Goal: Navigation & Orientation: Find specific page/section

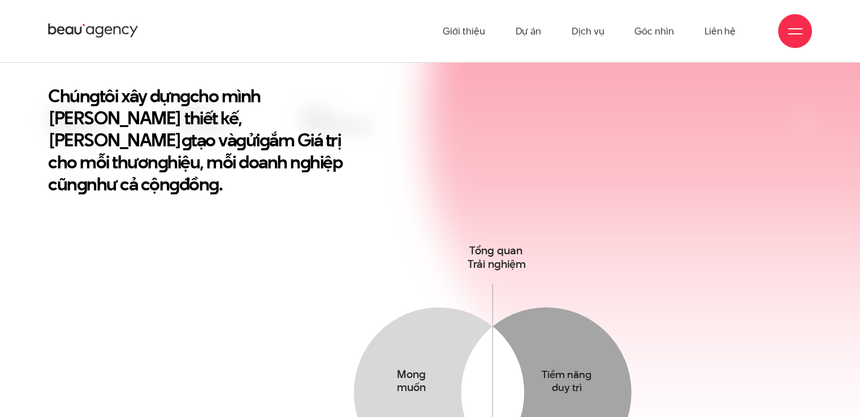
scroll to position [57, 0]
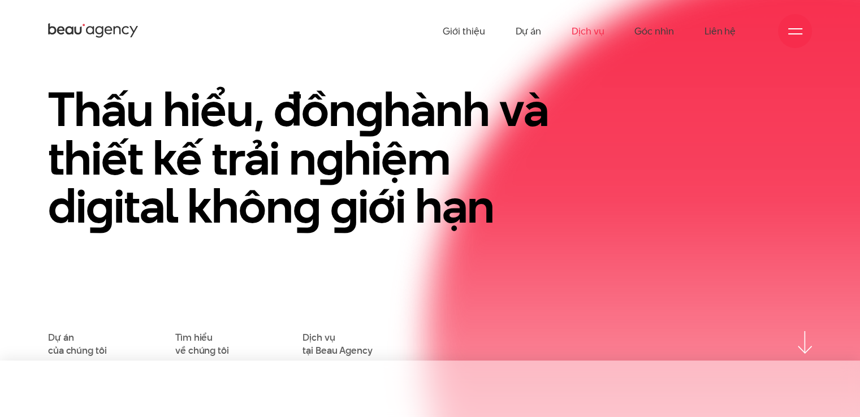
click at [586, 30] on link "Dịch vụ" at bounding box center [588, 31] width 32 height 62
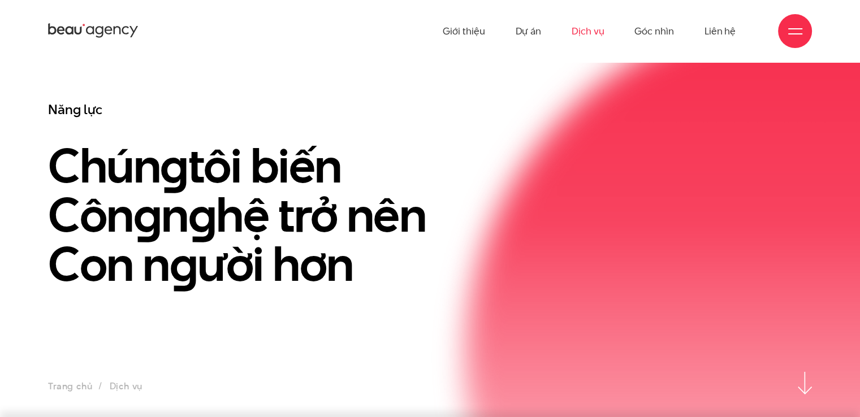
click at [584, 31] on link "Dịch vụ" at bounding box center [588, 31] width 32 height 62
click at [526, 28] on link "Dự án" at bounding box center [528, 31] width 26 height 62
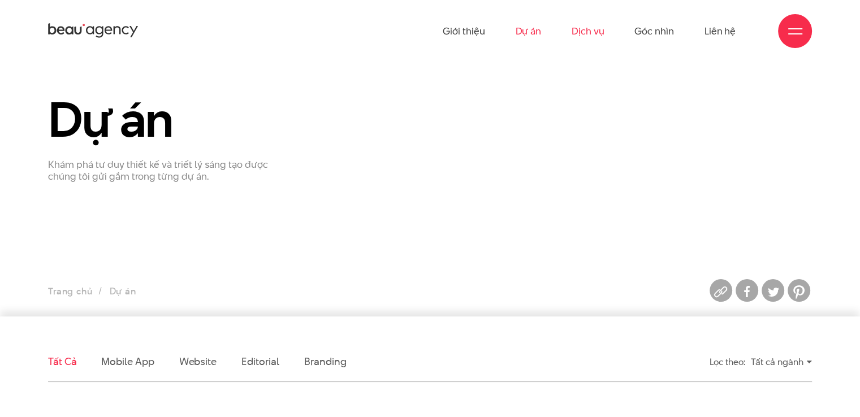
click at [588, 32] on link "Dịch vụ" at bounding box center [588, 31] width 32 height 62
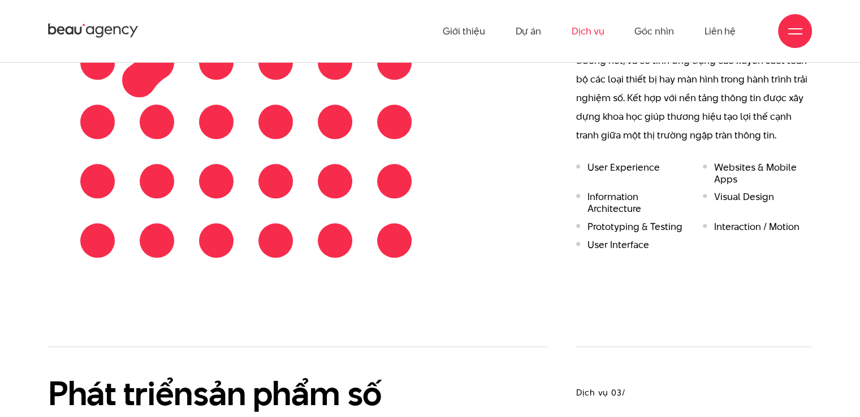
scroll to position [1168, 0]
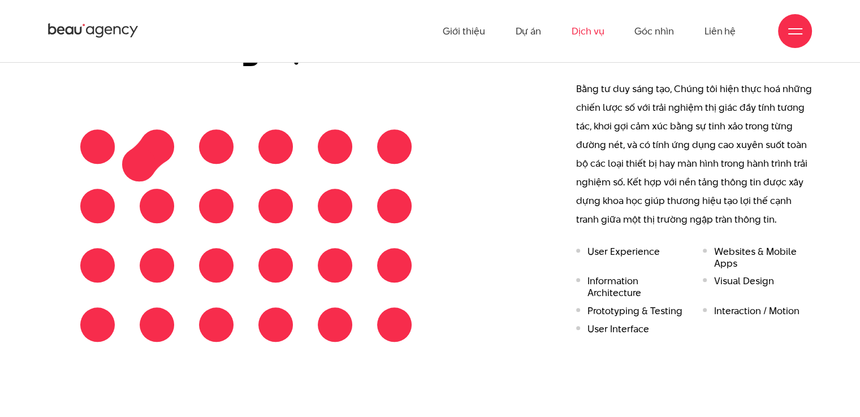
click at [745, 276] on li "Visual Design" at bounding box center [758, 288] width 110 height 24
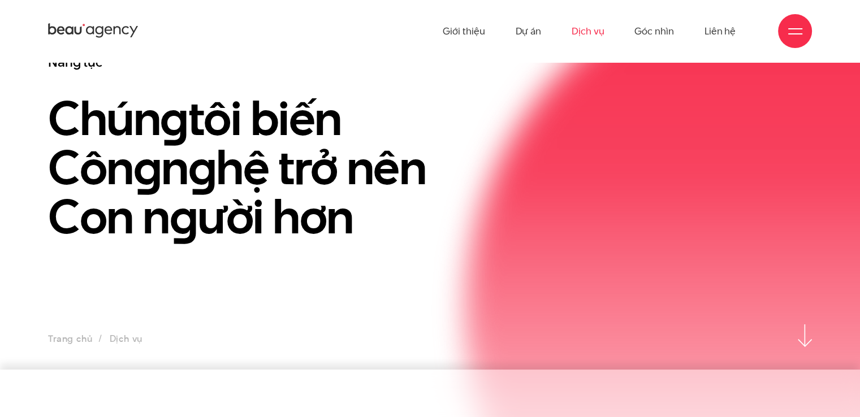
scroll to position [0, 0]
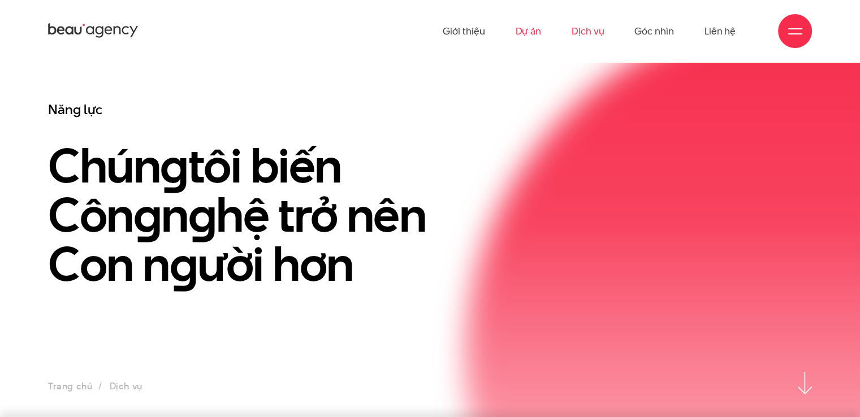
click at [532, 30] on link "Dự án" at bounding box center [528, 31] width 26 height 62
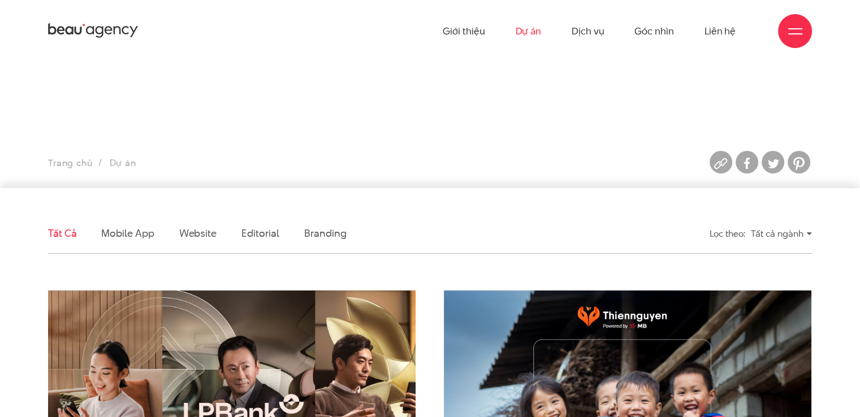
scroll to position [283, 0]
